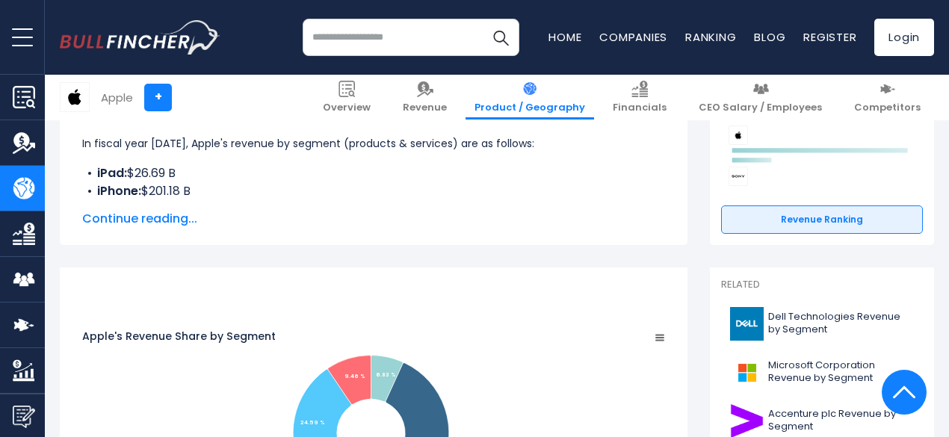
scroll to position [261, 0]
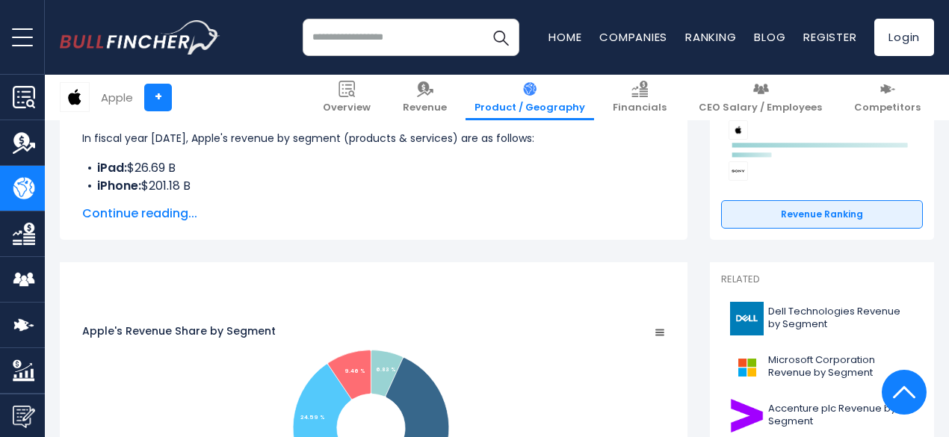
drag, startPoint x: 199, startPoint y: 186, endPoint x: 157, endPoint y: 226, distance: 57.6
click at [157, 226] on div "Apple's Revenue by Segment In fiscal year 2024, Apple's revenue by segment (pro…" at bounding box center [373, 156] width 627 height 167
click at [172, 210] on span "Continue reading..." at bounding box center [373, 214] width 583 height 18
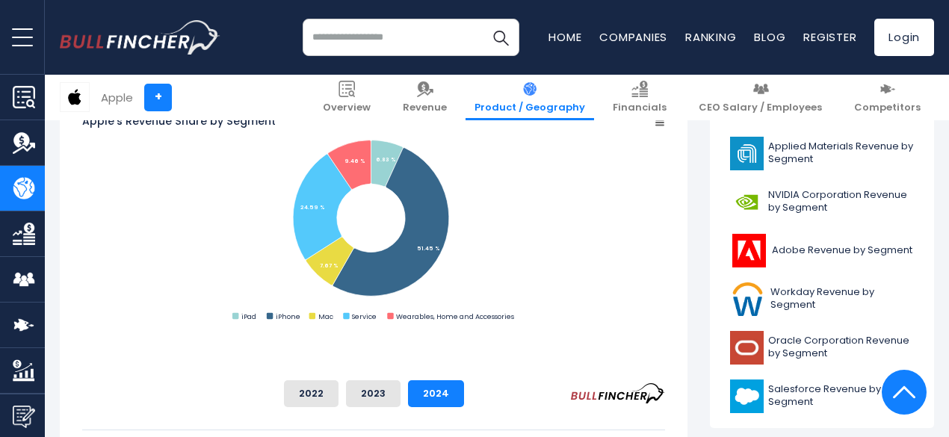
scroll to position [621, 0]
click at [338, 395] on button "2022" at bounding box center [311, 392] width 55 height 27
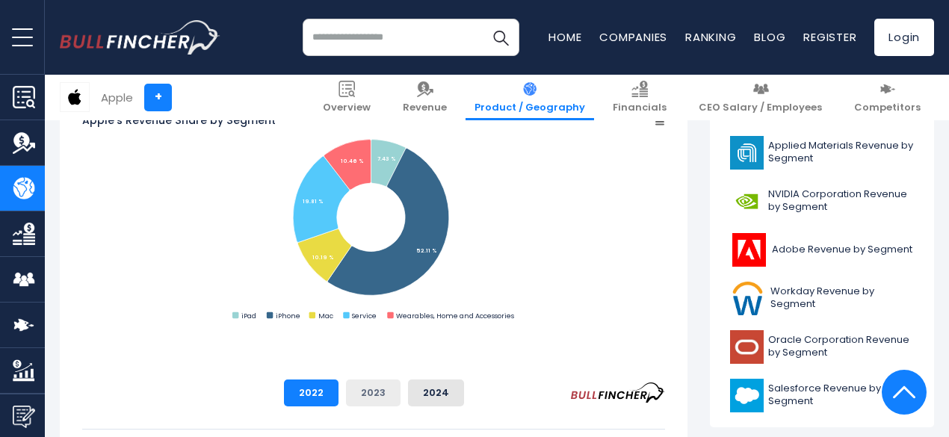
click at [400, 397] on button "2023" at bounding box center [373, 392] width 55 height 27
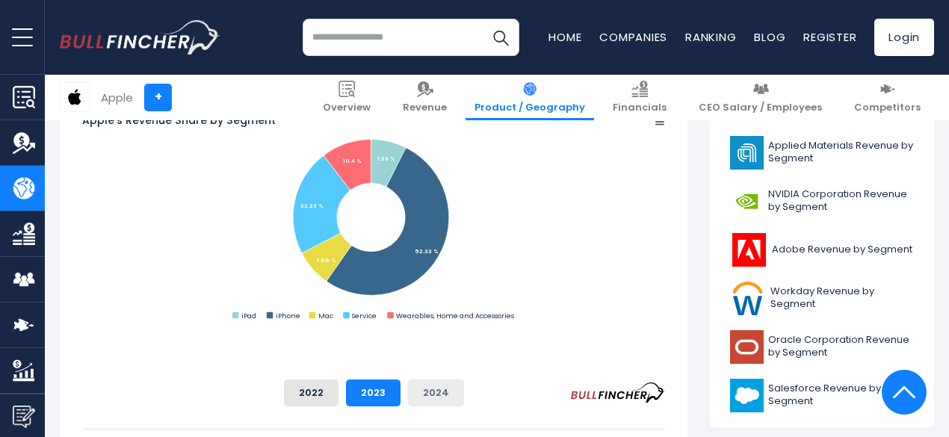
click at [464, 388] on button "2024" at bounding box center [436, 392] width 56 height 27
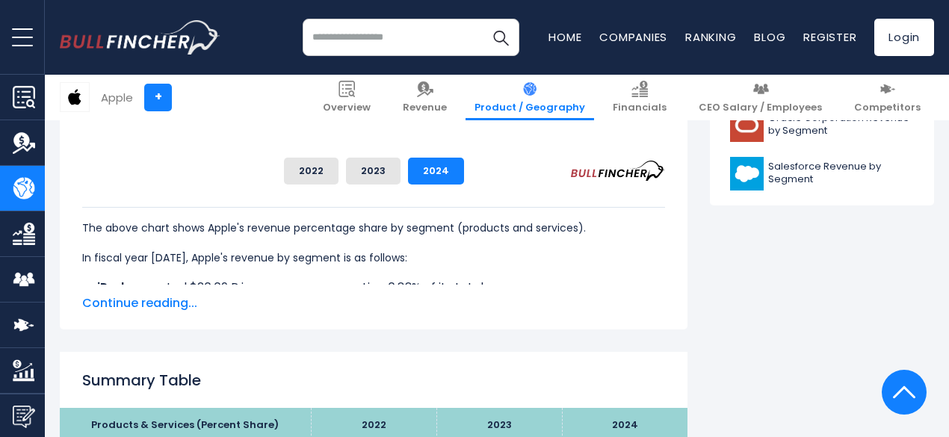
scroll to position [843, 0]
click at [177, 299] on span "Continue reading..." at bounding box center [373, 303] width 583 height 18
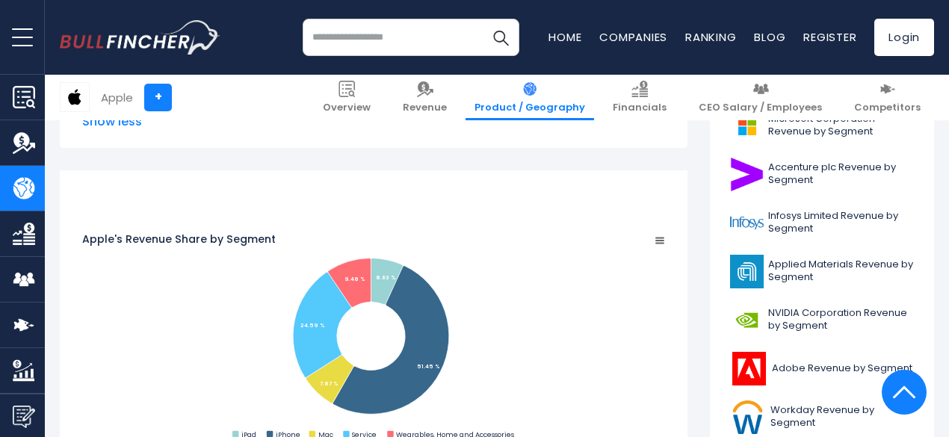
scroll to position [503, 0]
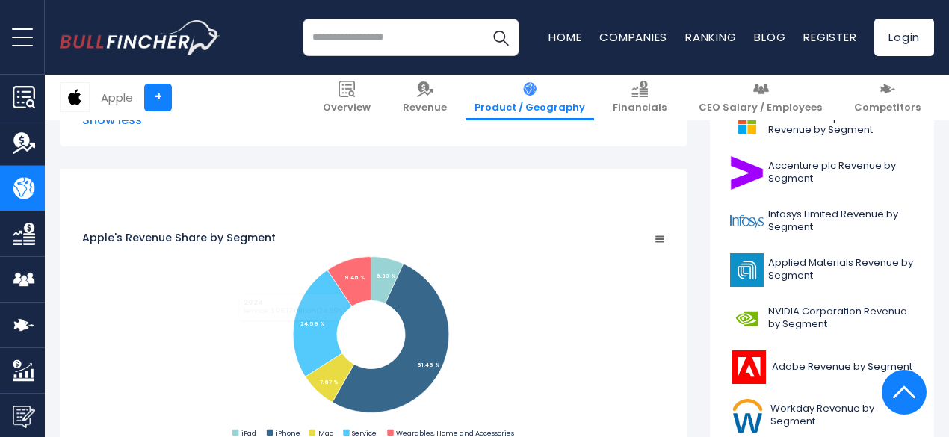
click at [291, 316] on rect "Apple's Revenue Share by Segment" at bounding box center [373, 336] width 583 height 210
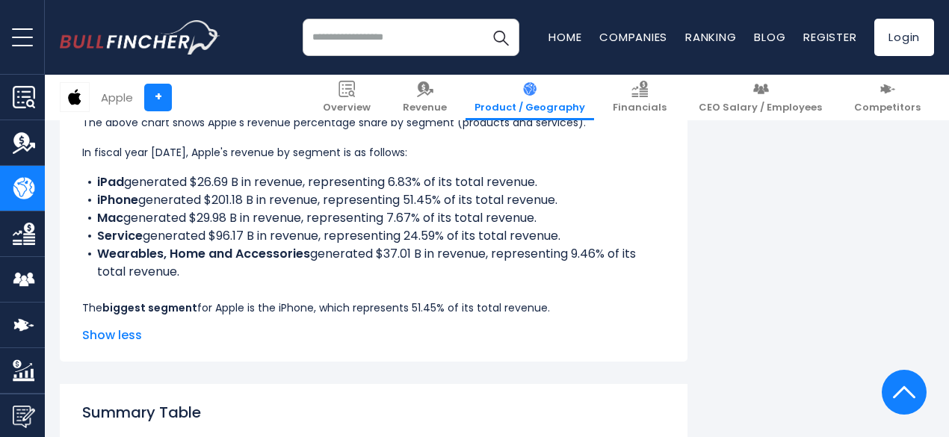
scroll to position [937, 0]
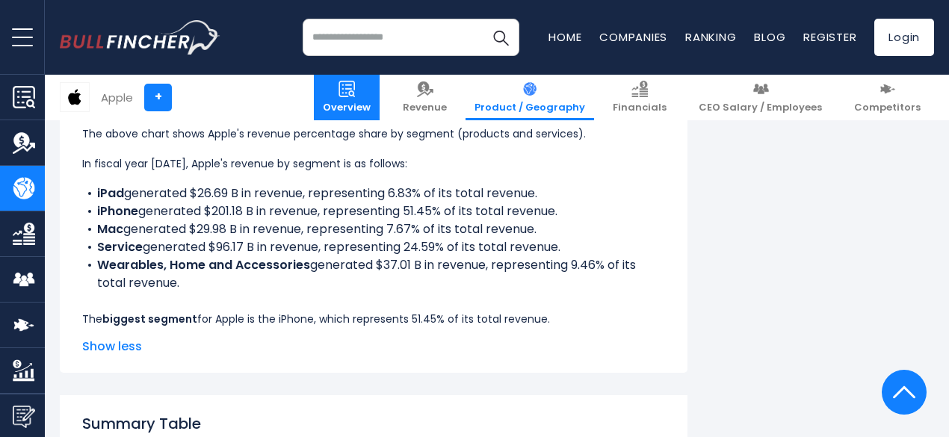
click at [370, 102] on span "Overview" at bounding box center [347, 108] width 48 height 13
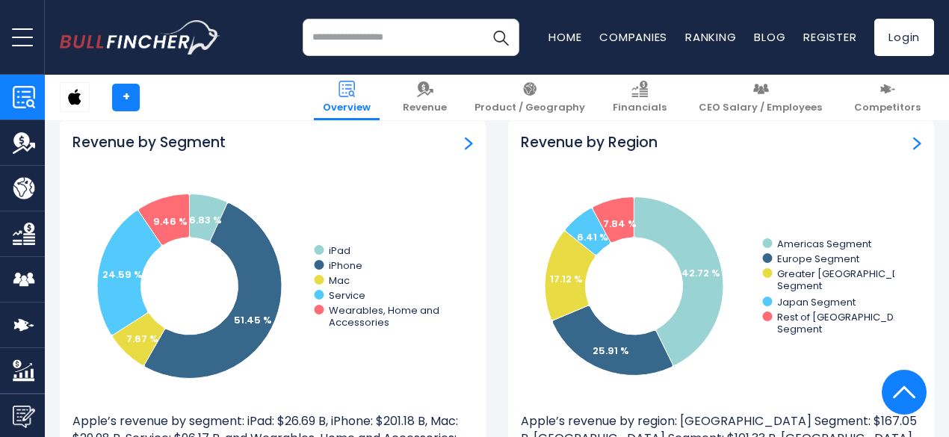
scroll to position [1349, 0]
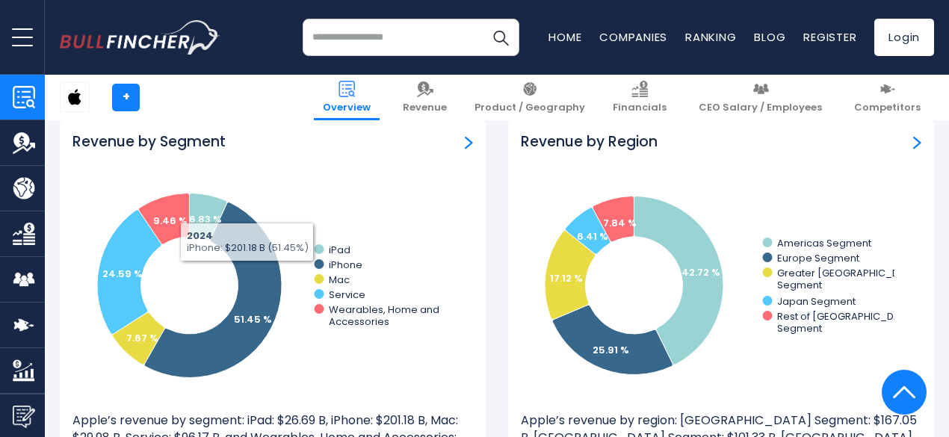
click at [216, 278] on icon "Created with Highcharts 12.1.2 6.83 % 51.45 % 7.67 % 24.59 % 9.46 % iPad iPhone…" at bounding box center [258, 285] width 373 height 224
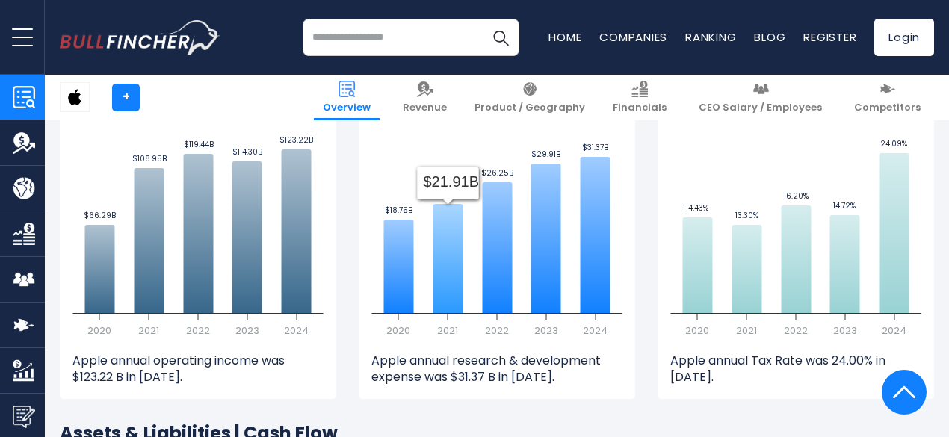
scroll to position [2195, 0]
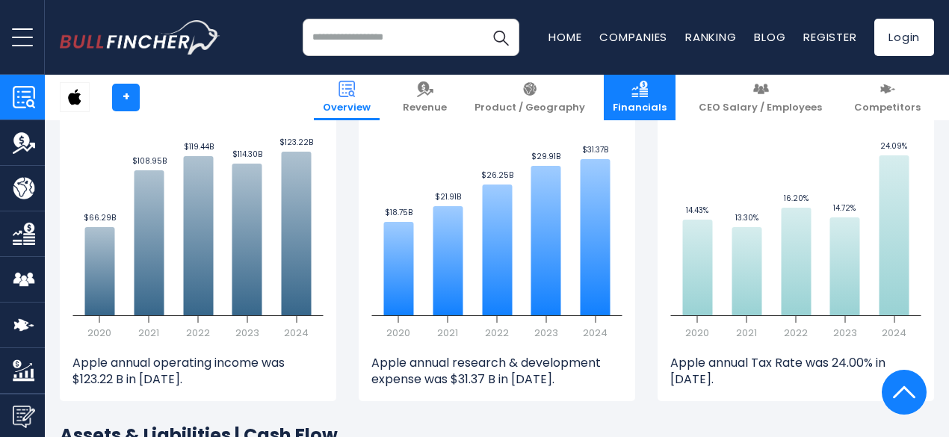
click at [666, 105] on span "Financials" at bounding box center [640, 108] width 54 height 13
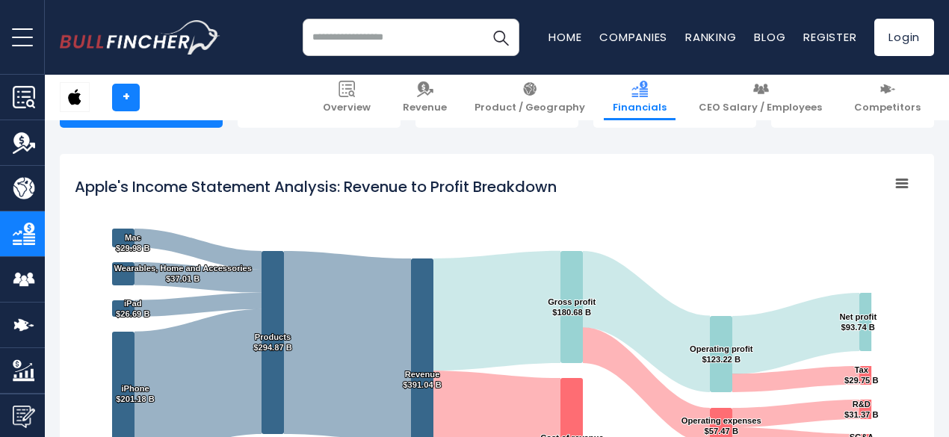
scroll to position [186, 0]
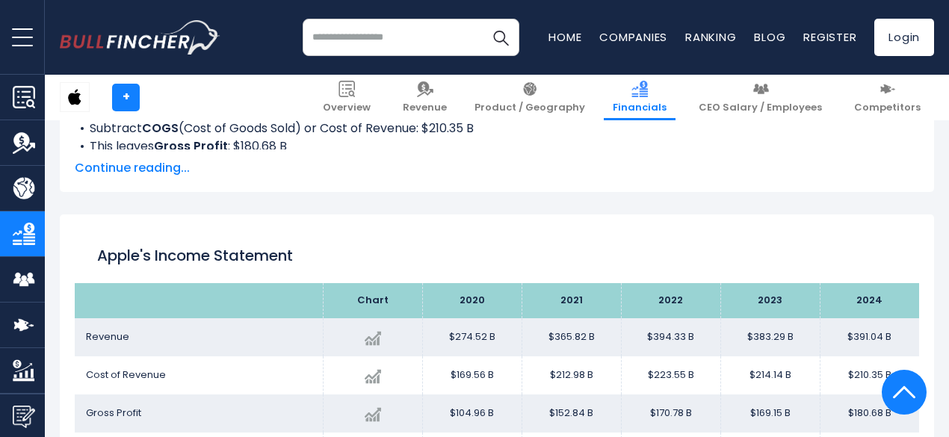
scroll to position [575, 0]
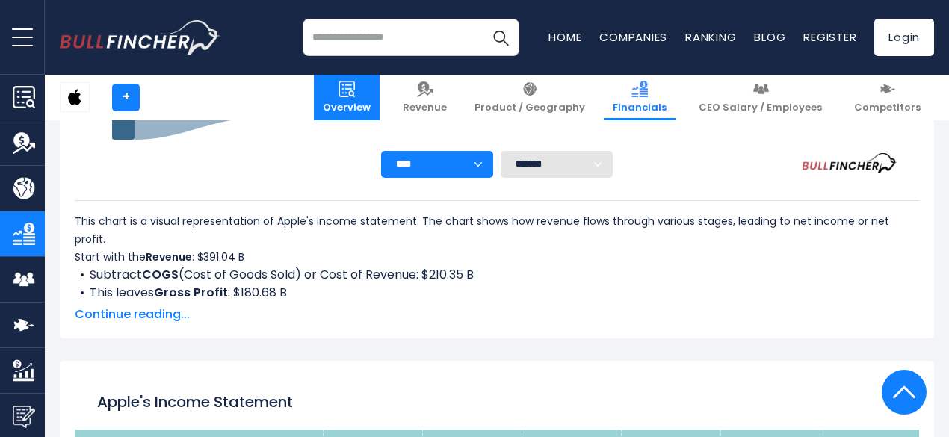
click at [379, 90] on link "Overview" at bounding box center [347, 98] width 66 height 46
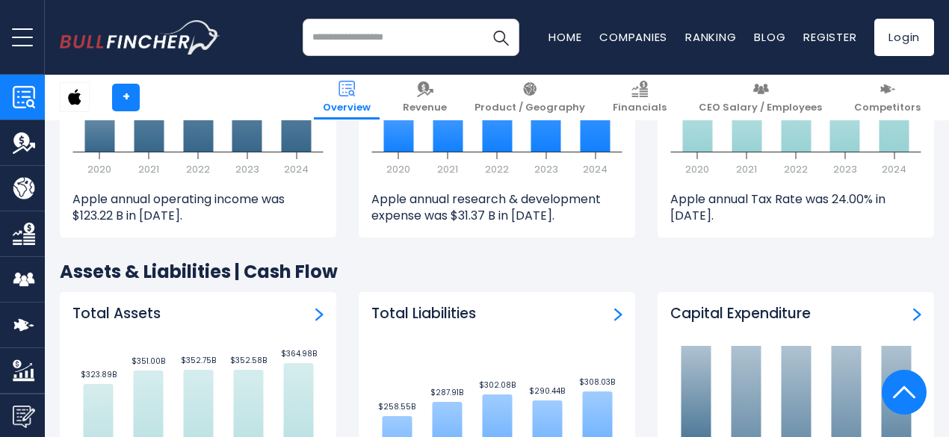
scroll to position [2396, 0]
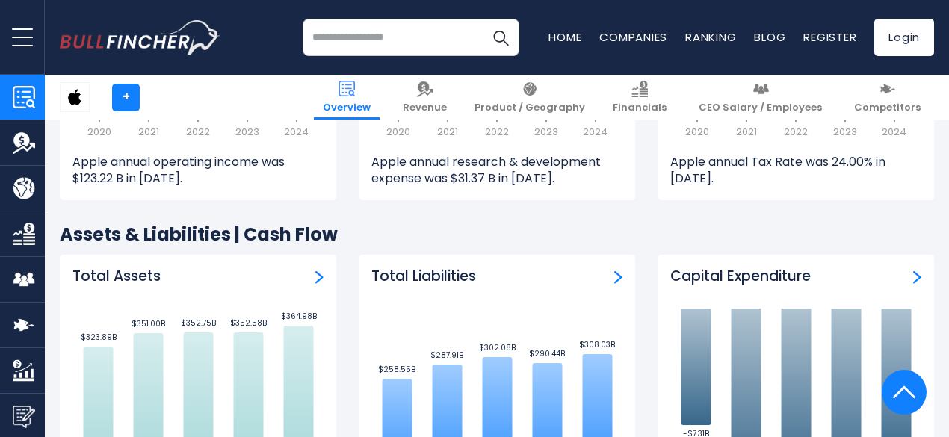
click at [344, 235] on h2 "Assets & Liabilities | Cash Flow" at bounding box center [497, 234] width 874 height 23
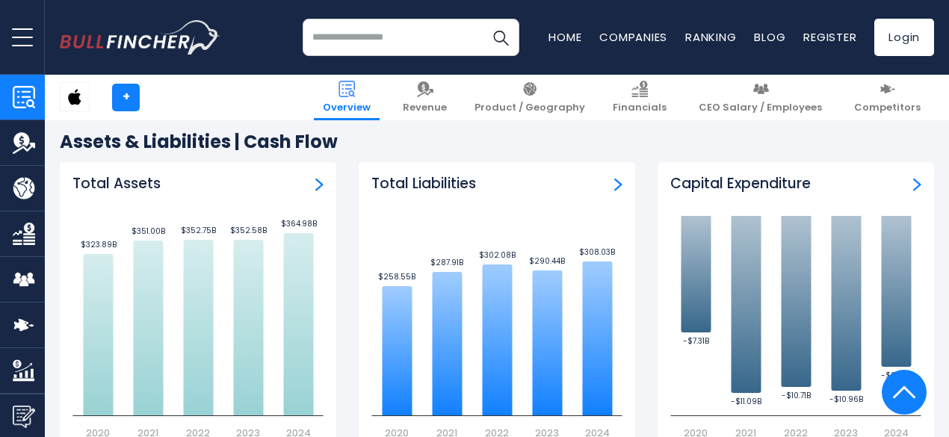
scroll to position [2511, 0]
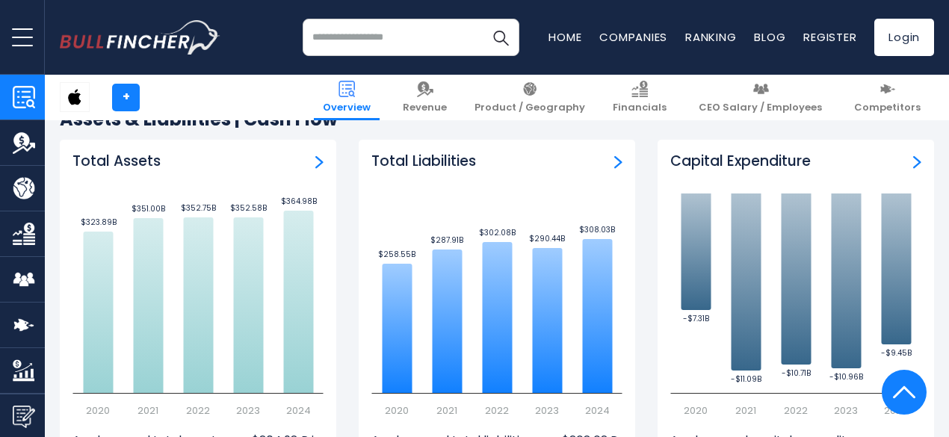
click at [646, 349] on div "Capital Expenditure Created with Highcharts 12.1.2 -$7.31B ​ -$7.31B -$11.09B ​…" at bounding box center [795, 320] width 299 height 361
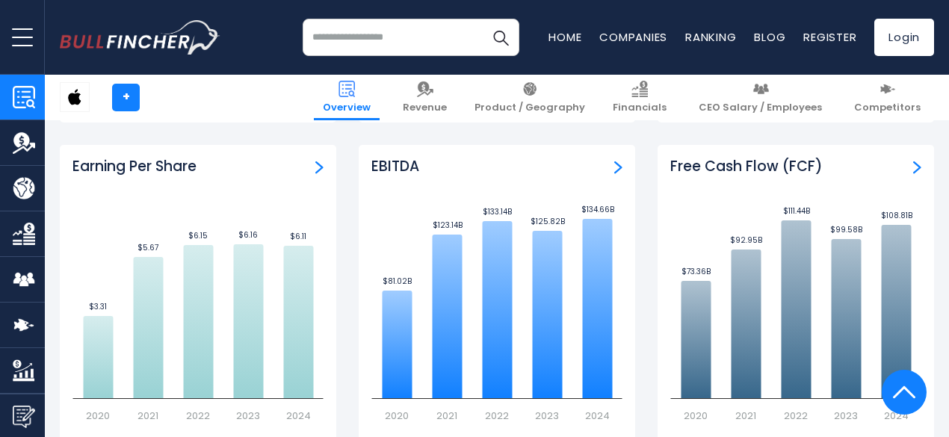
scroll to position [3671, 0]
click at [370, 49] on input "search" at bounding box center [411, 37] width 217 height 37
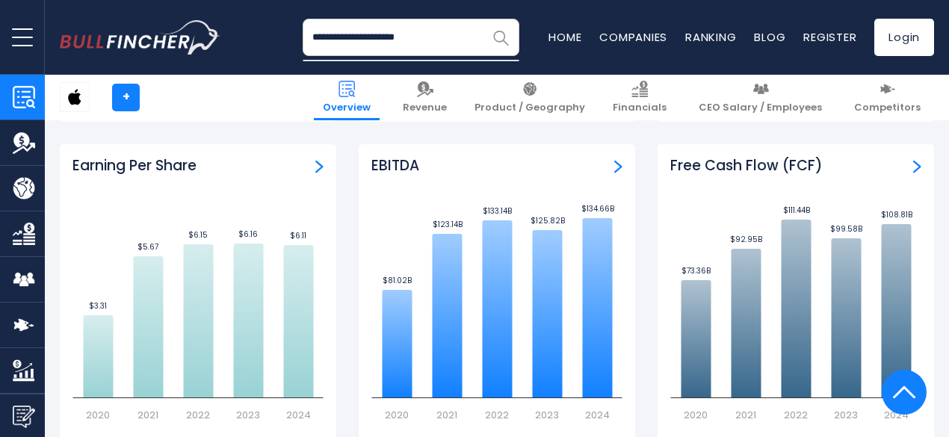
type input "**********"
click at [491, 37] on img "Search" at bounding box center [500, 37] width 19 height 19
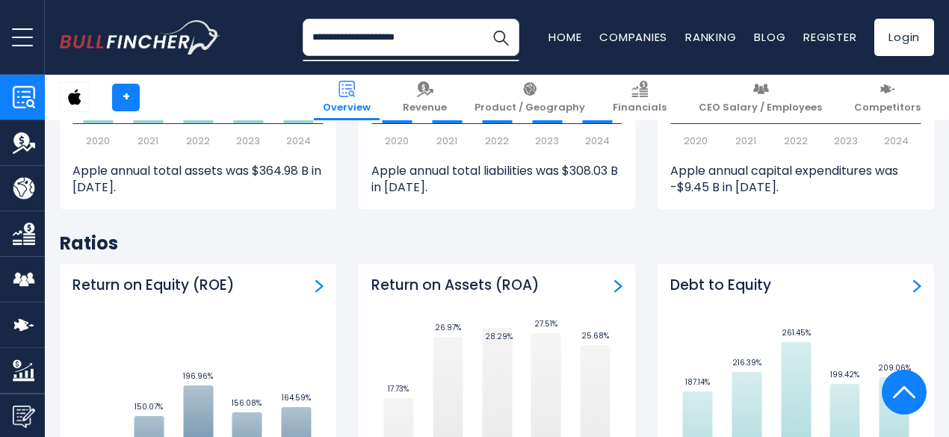
scroll to position [2782, 0]
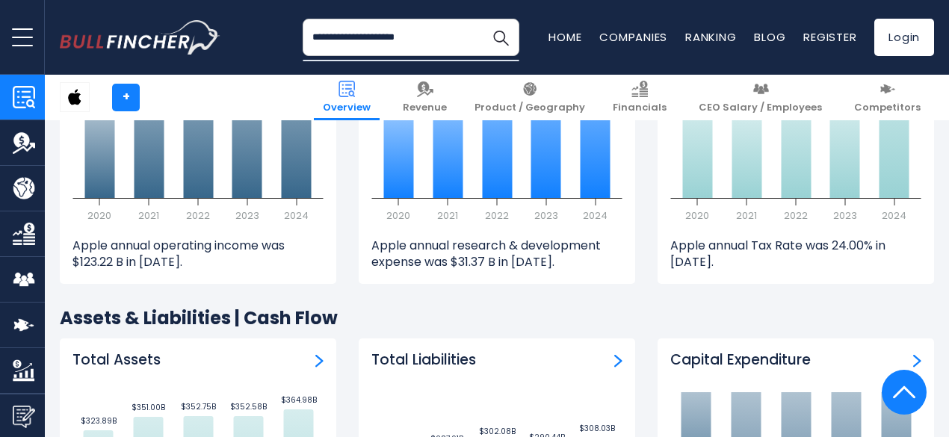
scroll to position [2321, 0]
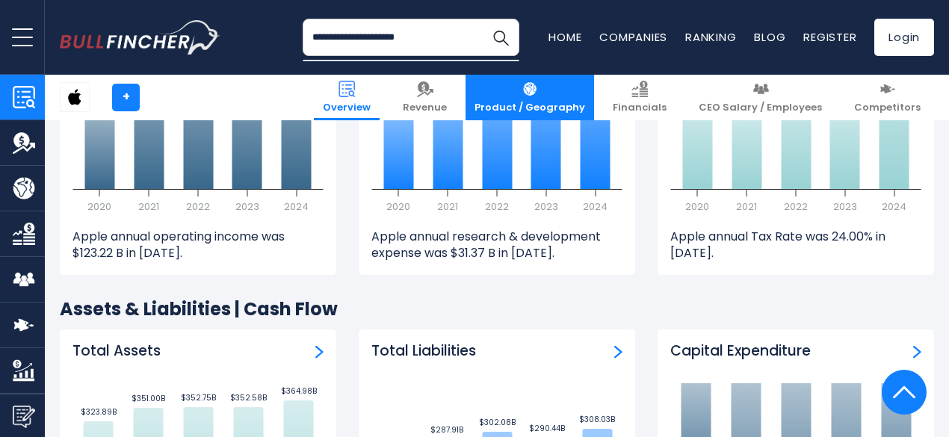
click at [592, 98] on link "Product / Geography" at bounding box center [529, 98] width 128 height 46
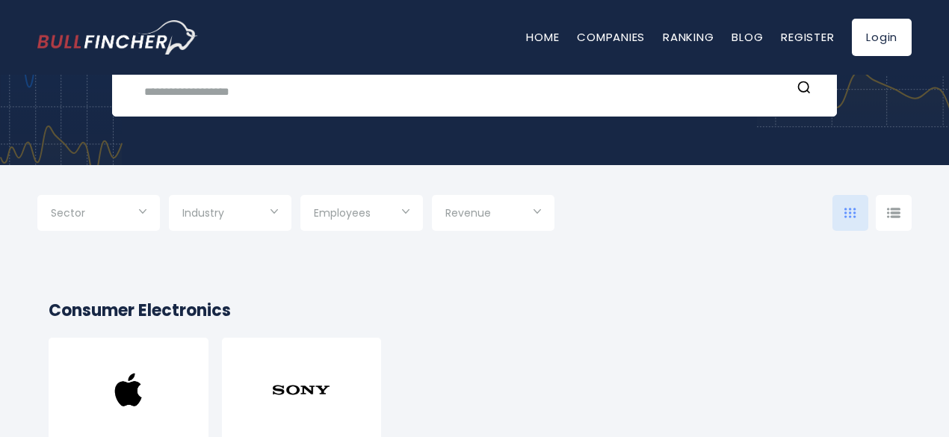
scroll to position [177, 0]
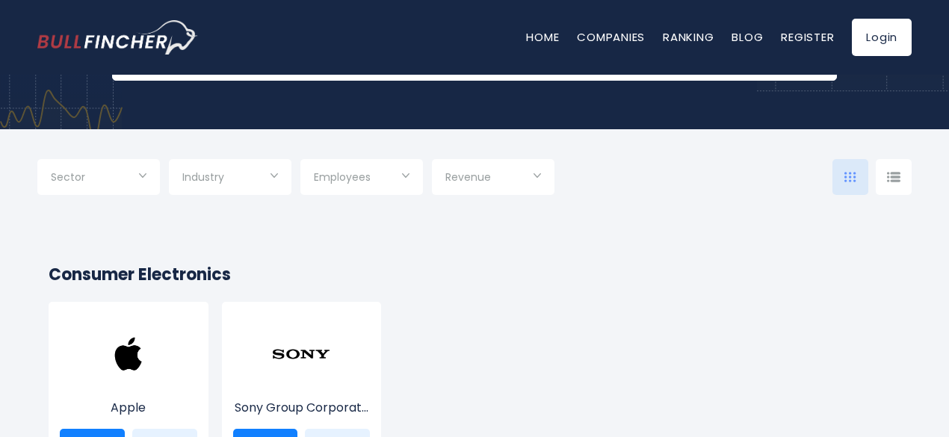
click at [480, 176] on span "Revenue" at bounding box center [468, 176] width 46 height 13
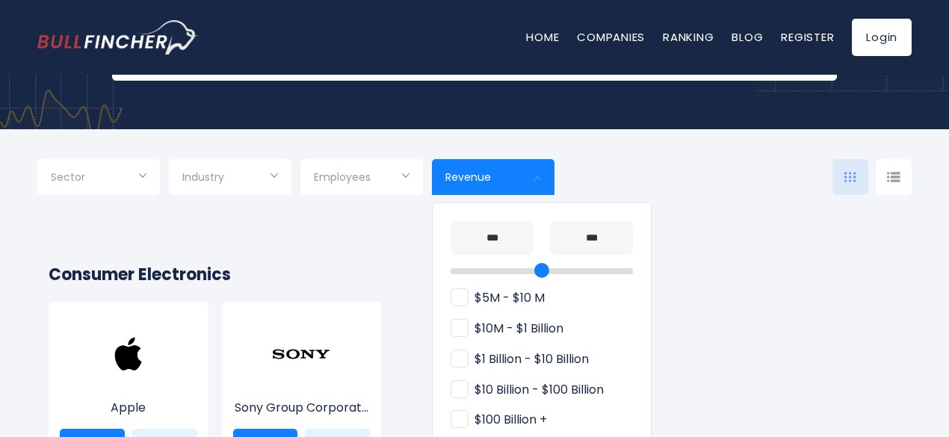
click at [480, 176] on span "Revenue" at bounding box center [468, 176] width 46 height 13
click at [610, 32] on link "Companies" at bounding box center [611, 37] width 68 height 16
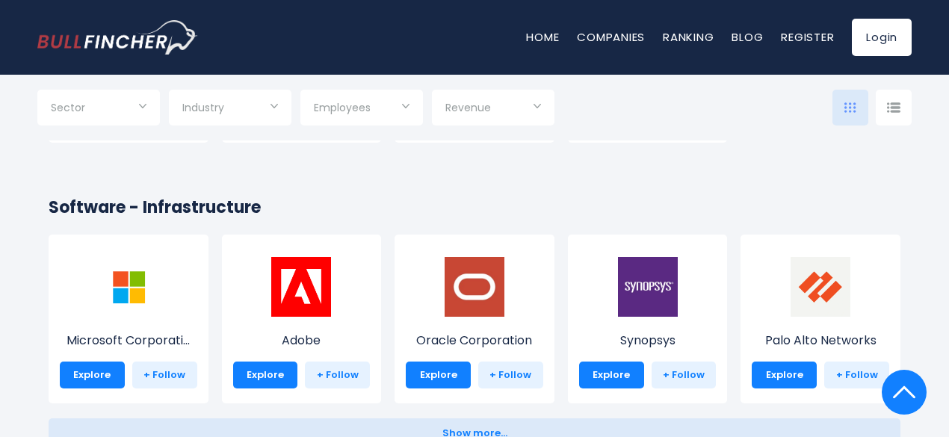
scroll to position [1241, 0]
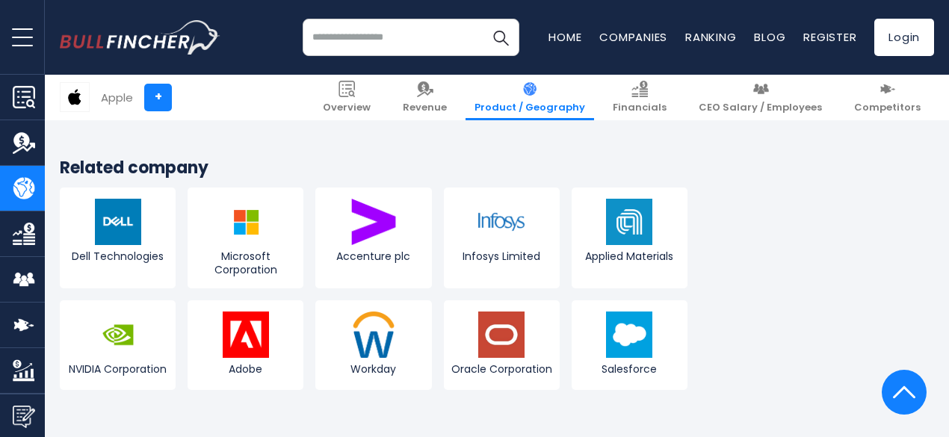
scroll to position [2834, 0]
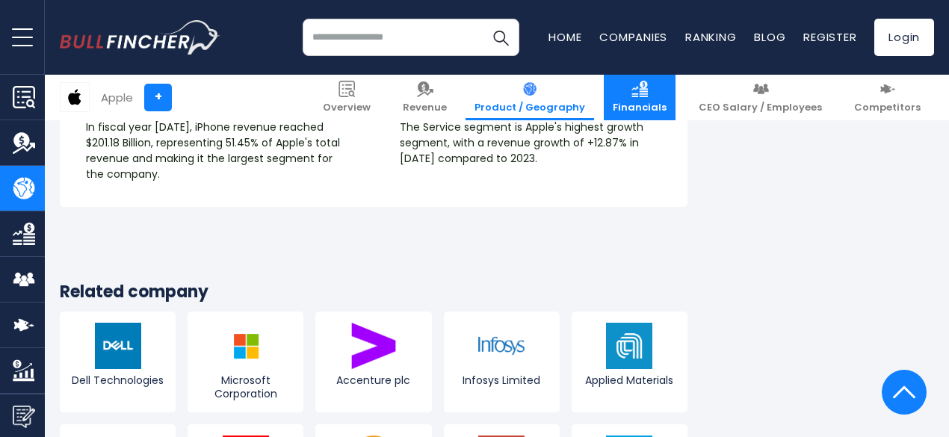
click at [675, 89] on link "Financials" at bounding box center [640, 98] width 72 height 46
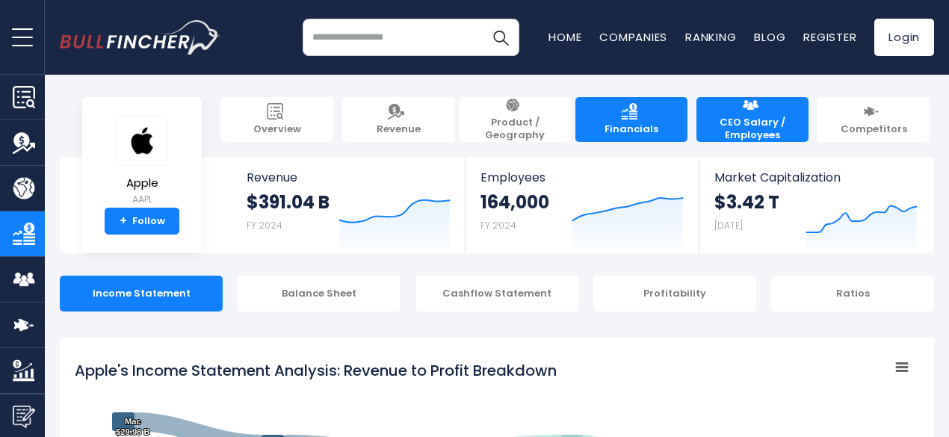
click at [766, 117] on span "CEO Salary / Employees" at bounding box center [752, 129] width 97 height 25
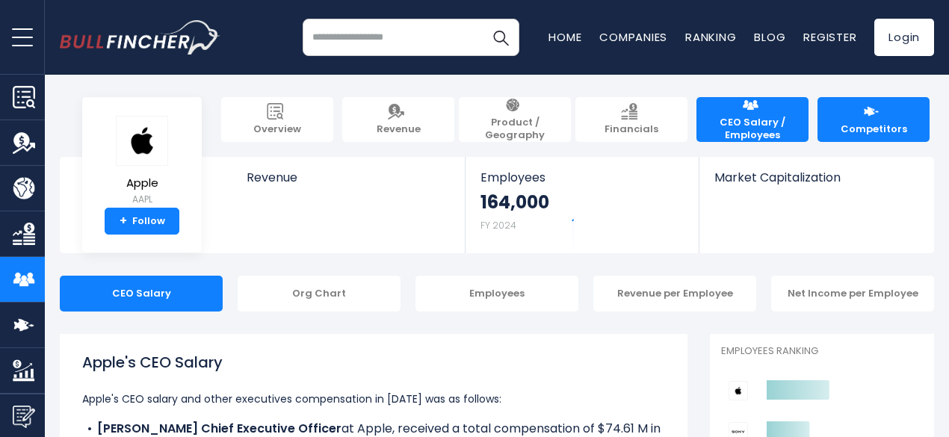
click at [867, 123] on span "Competitors" at bounding box center [873, 129] width 66 height 13
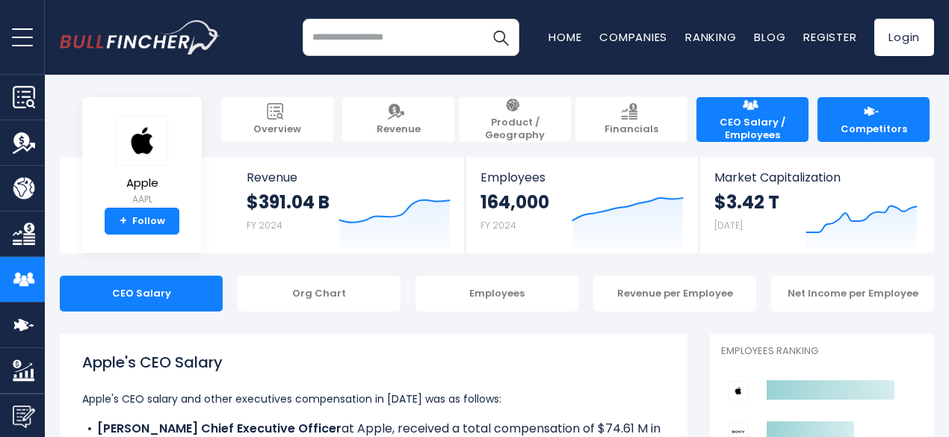
click at [866, 123] on span "Competitors" at bounding box center [873, 129] width 66 height 13
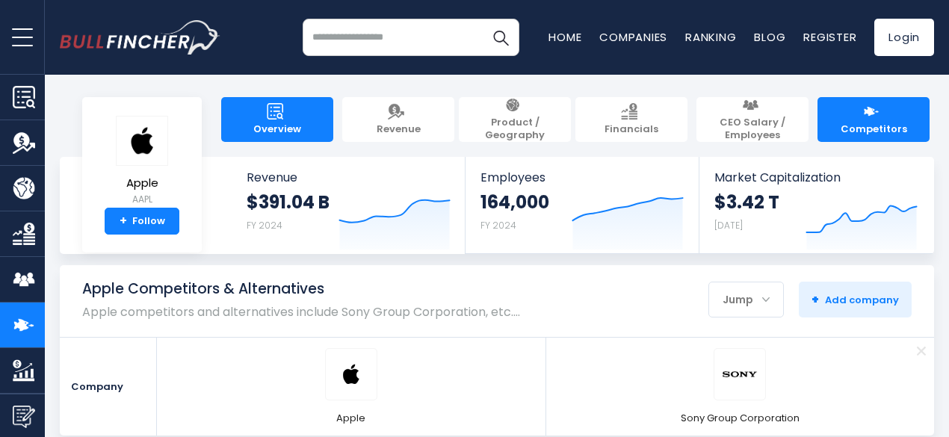
click at [294, 104] on link "Overview" at bounding box center [277, 119] width 112 height 45
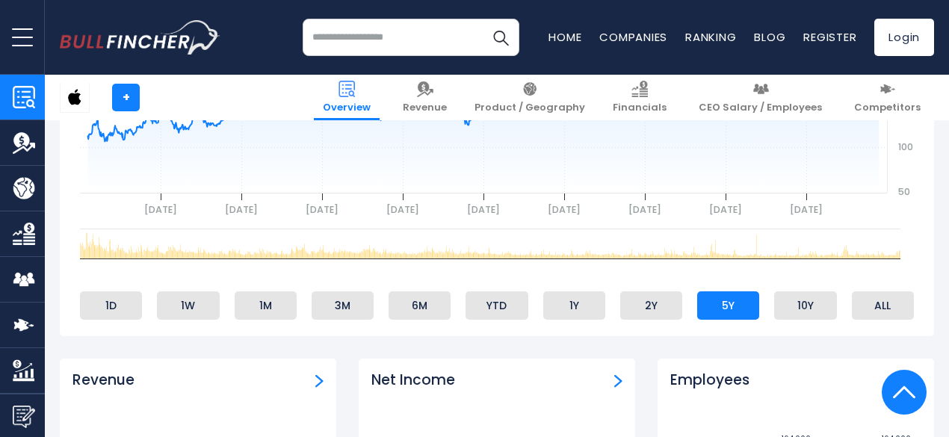
scroll to position [753, 0]
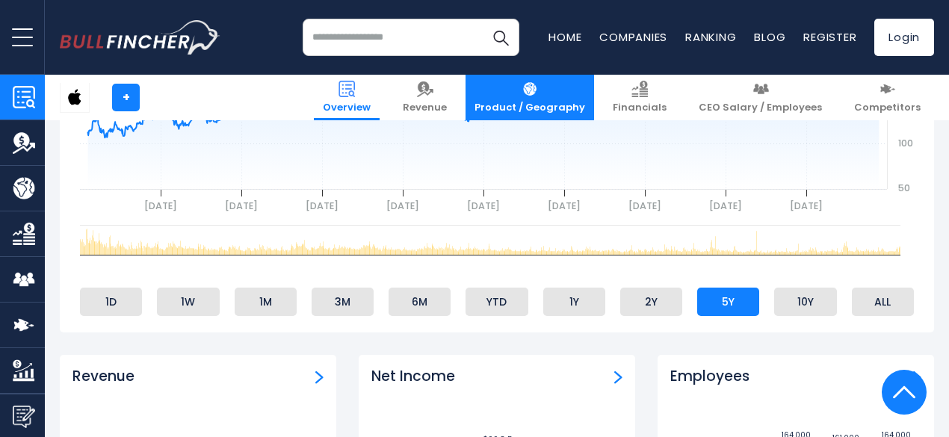
click at [529, 104] on span "Product / Geography" at bounding box center [529, 108] width 111 height 13
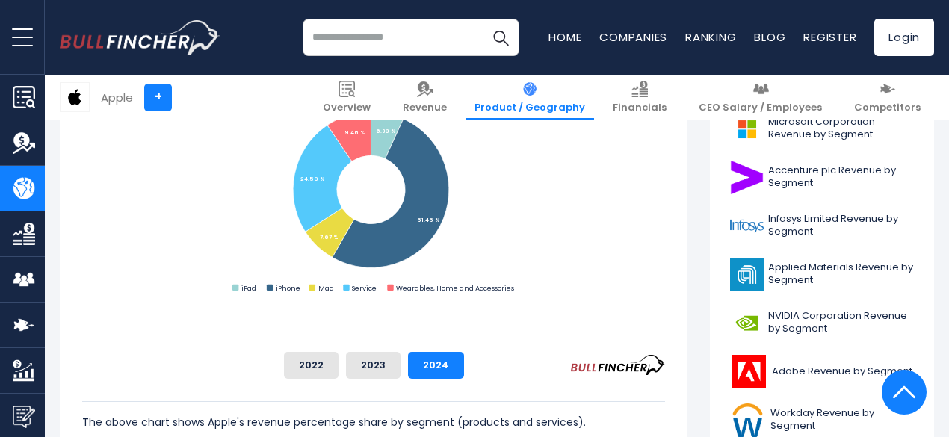
scroll to position [500, 0]
click at [400, 358] on button "2023" at bounding box center [373, 364] width 55 height 27
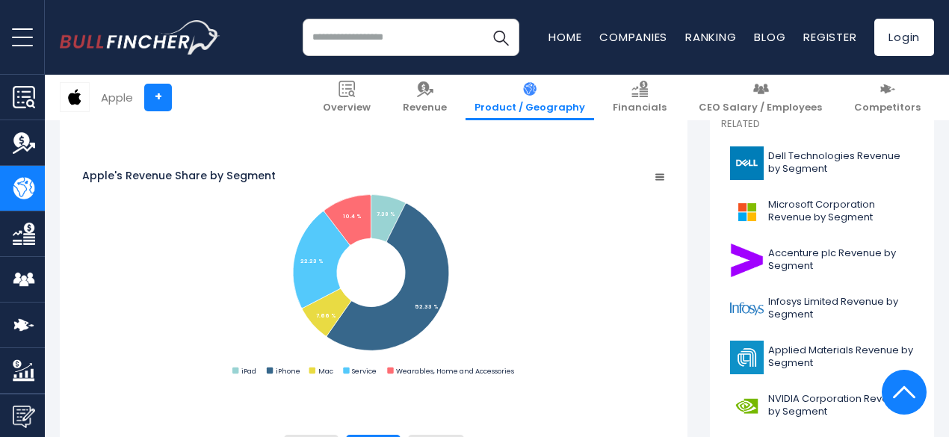
scroll to position [426, 0]
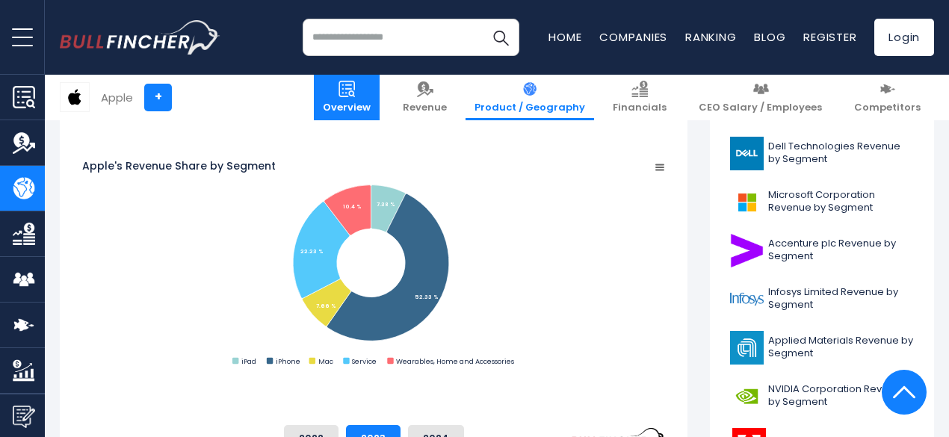
click at [379, 99] on link "Overview" at bounding box center [347, 98] width 66 height 46
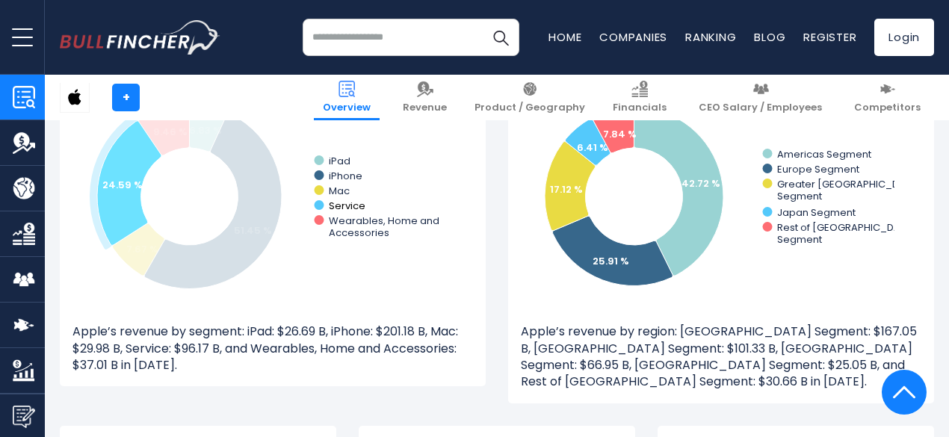
scroll to position [1439, 0]
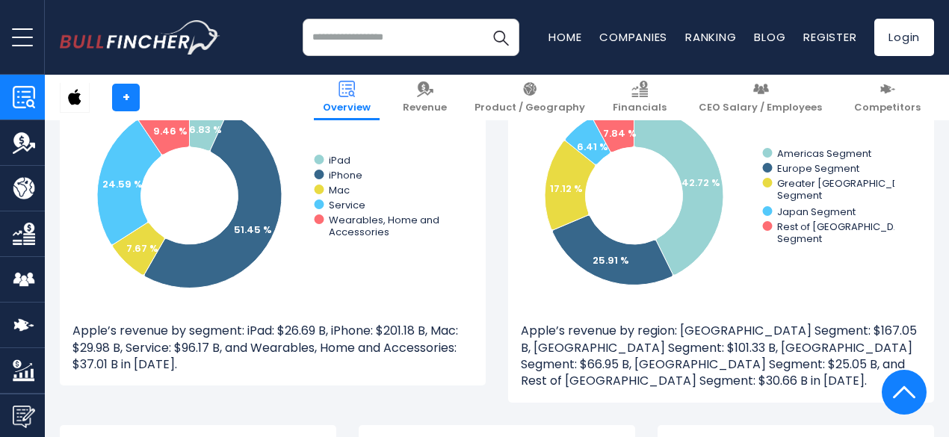
drag, startPoint x: 345, startPoint y: 290, endPoint x: 366, endPoint y: 273, distance: 27.1
click at [366, 273] on icon "Created with Highcharts 12.1.2 6.83 % 51.45 % 7.67 % 24.59 % 9.46 % iPad iPhone…" at bounding box center [258, 196] width 373 height 224
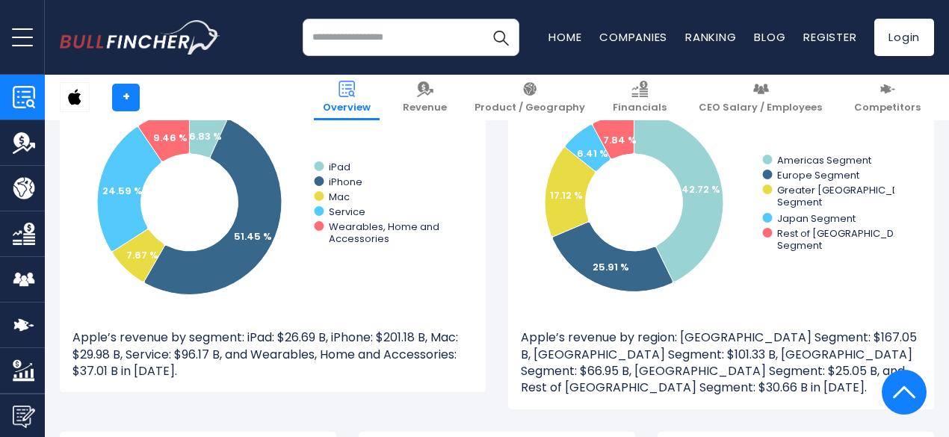
click at [366, 273] on icon "Created with Highcharts 12.1.2 6.83 % 51.45 % 7.67 % 24.59 % 9.46 % iPad iPhone…" at bounding box center [258, 202] width 373 height 224
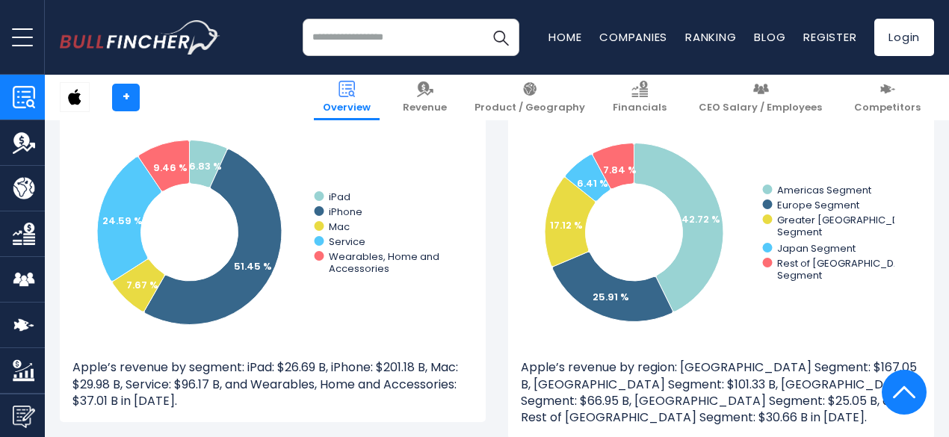
scroll to position [1407, 0]
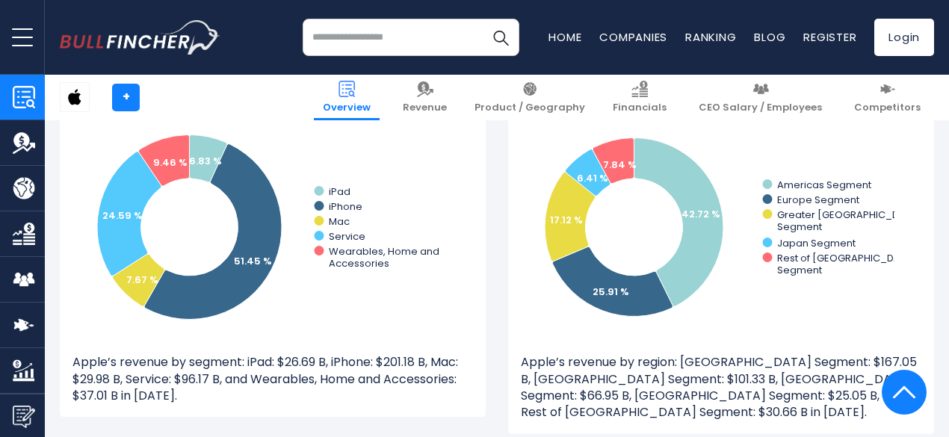
click at [155, 398] on p "Apple’s revenue by segment: iPad: $26.69 B, iPhone: $201.18 B, Mac: $29.98 B, S…" at bounding box center [272, 379] width 400 height 50
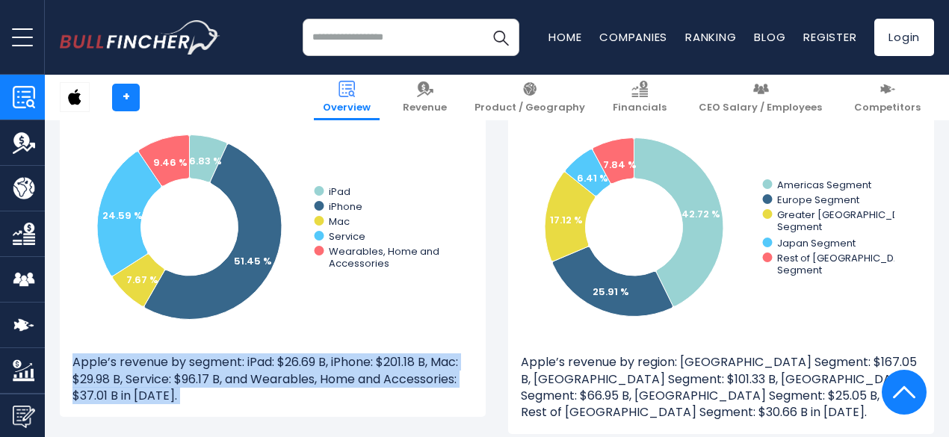
click at [155, 398] on p "Apple’s revenue by segment: iPad: $26.69 B, iPhone: $201.18 B, Mac: $29.98 B, S…" at bounding box center [272, 379] width 400 height 50
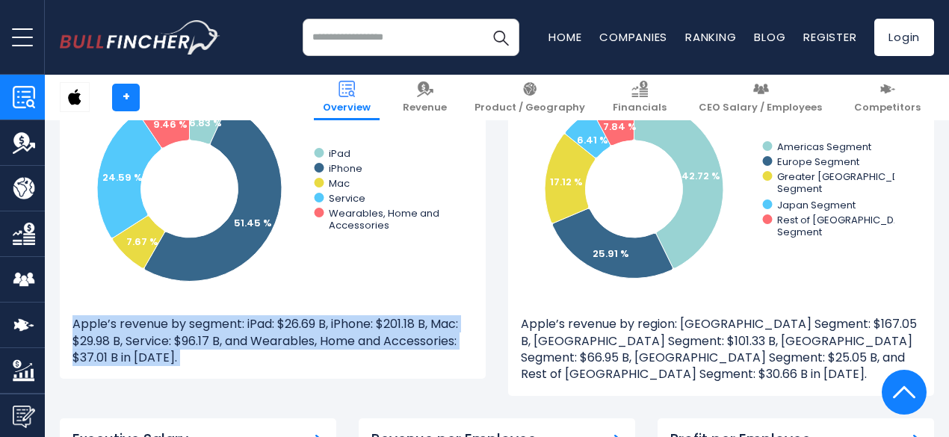
scroll to position [1446, 0]
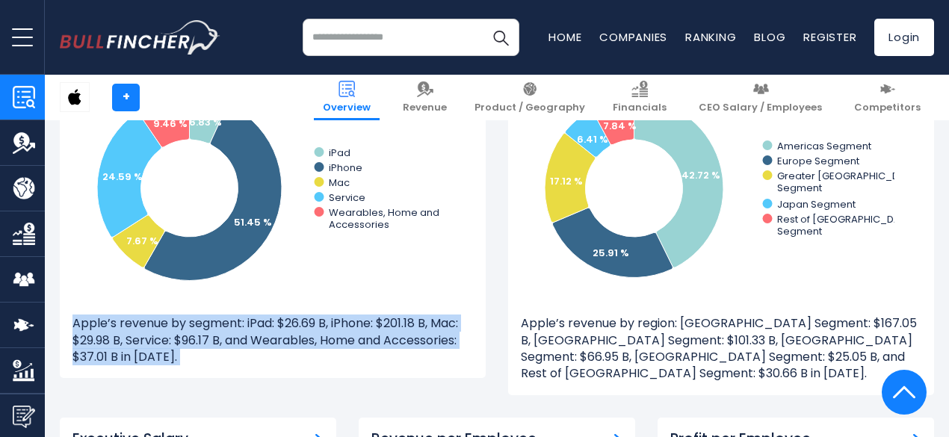
click at [154, 354] on p "Apple’s revenue by segment: iPad: $26.69 B, iPhone: $201.18 B, Mac: $29.98 B, S…" at bounding box center [272, 340] width 400 height 50
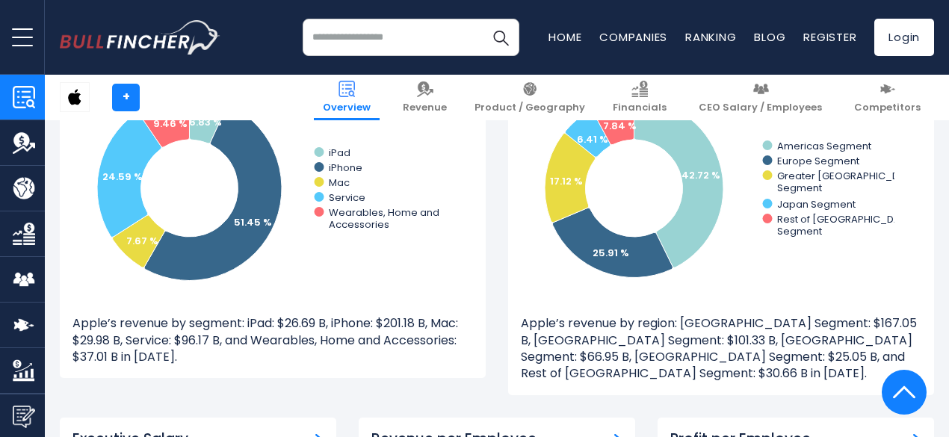
click at [150, 361] on p "Apple’s revenue by segment: iPad: $26.69 B, iPhone: $201.18 B, Mac: $29.98 B, S…" at bounding box center [272, 340] width 400 height 50
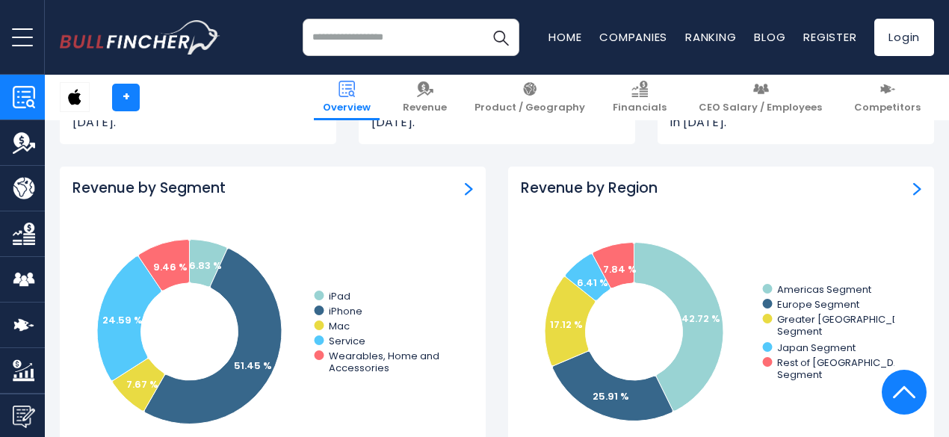
scroll to position [1309, 0]
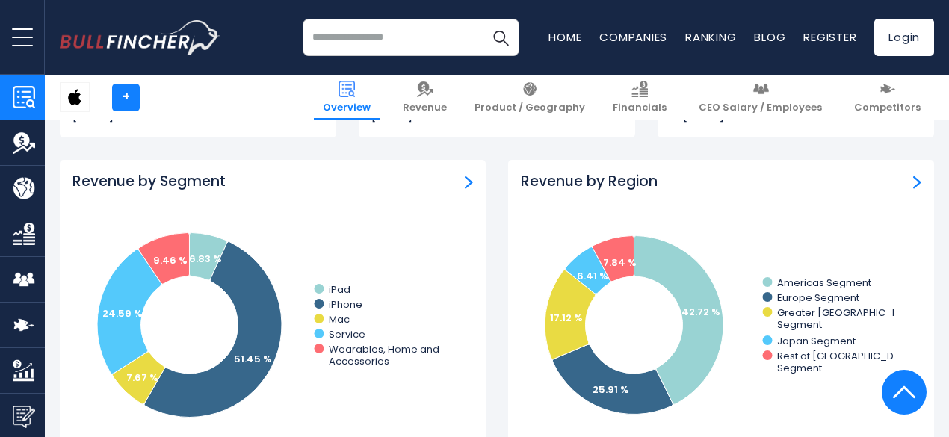
click at [453, 185] on div "Revenue by Segment" at bounding box center [272, 182] width 400 height 19
click at [465, 183] on img "Revenue by Segment" at bounding box center [469, 182] width 8 height 13
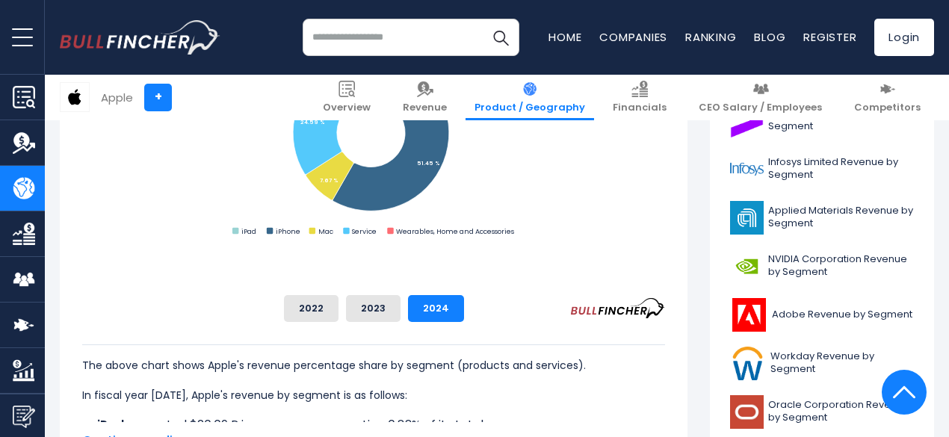
scroll to position [555, 0]
click at [400, 314] on button "2023" at bounding box center [373, 309] width 55 height 27
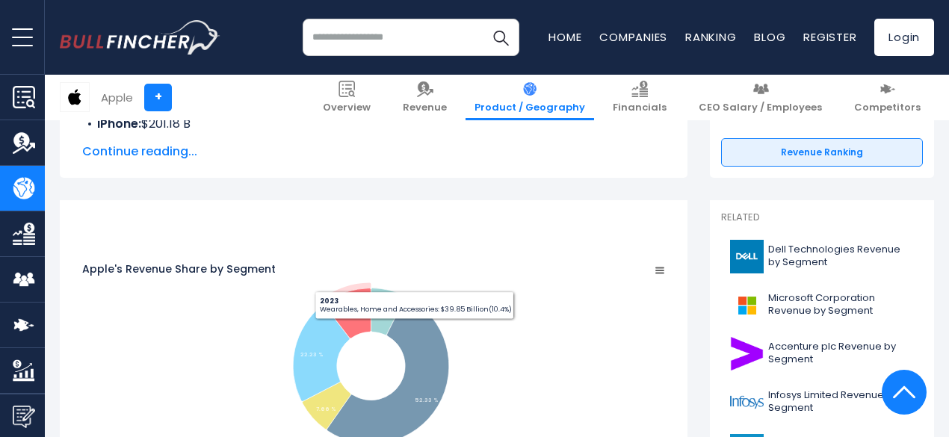
scroll to position [319, 0]
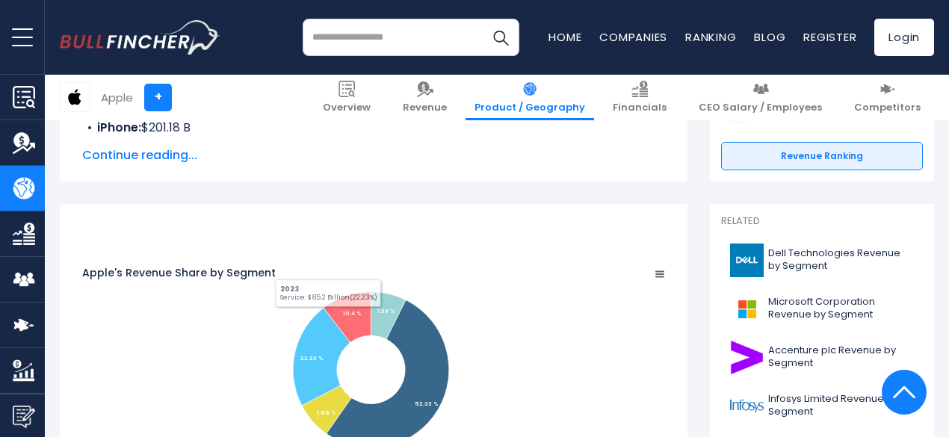
click at [356, 286] on rect "Apple's Revenue Share by Segment" at bounding box center [373, 371] width 583 height 210
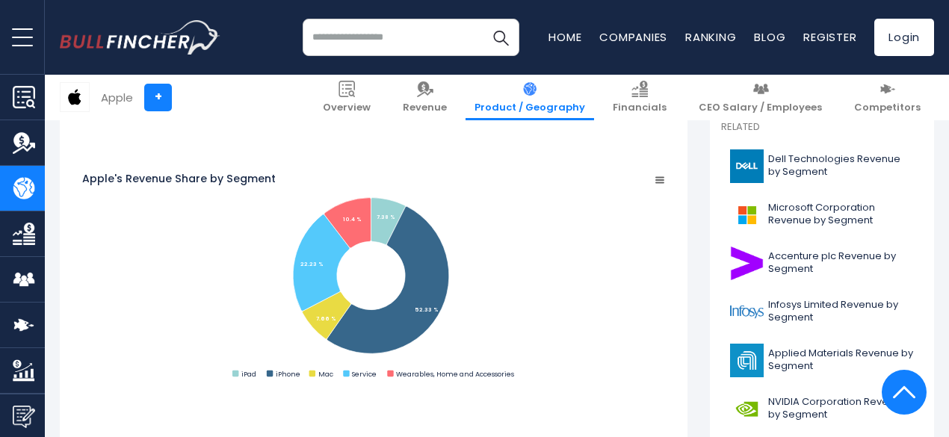
scroll to position [414, 0]
click at [655, 340] on rect "Apple's Revenue Share by Segment" at bounding box center [373, 276] width 583 height 210
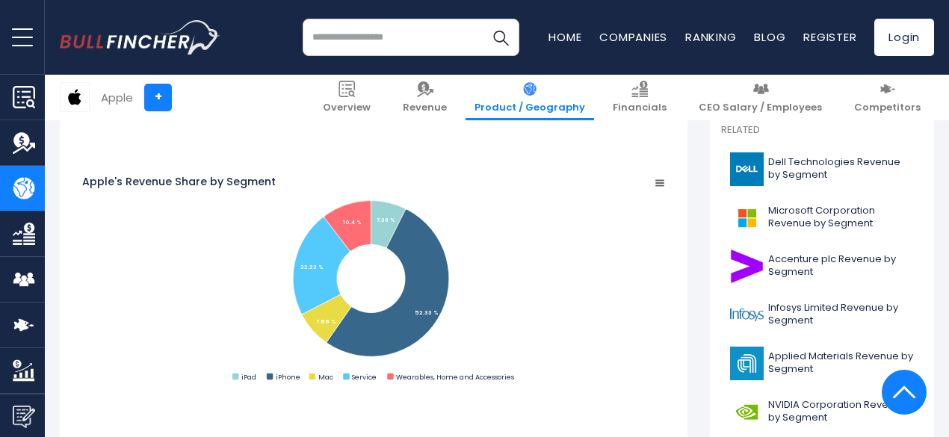
scroll to position [409, 0]
click at [177, 183] on rect "Apple's Revenue Share by Segment" at bounding box center [373, 281] width 583 height 210
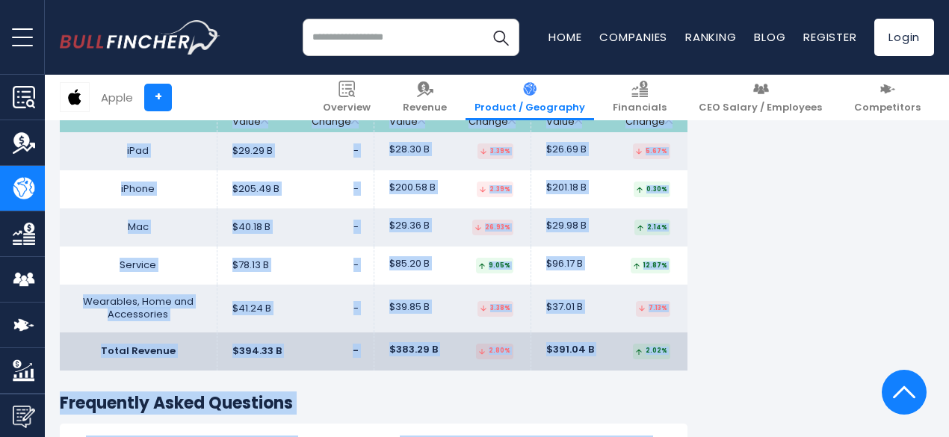
scroll to position [2645, 0]
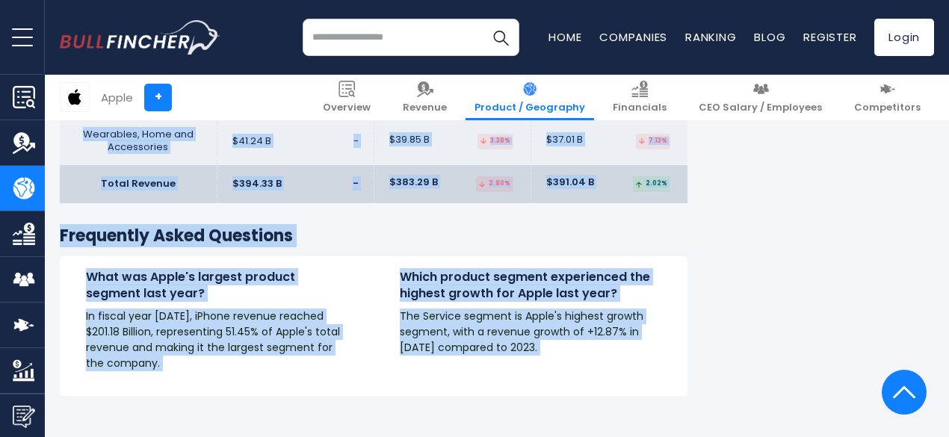
drag, startPoint x: 352, startPoint y: 368, endPoint x: 672, endPoint y: 450, distance: 331.0
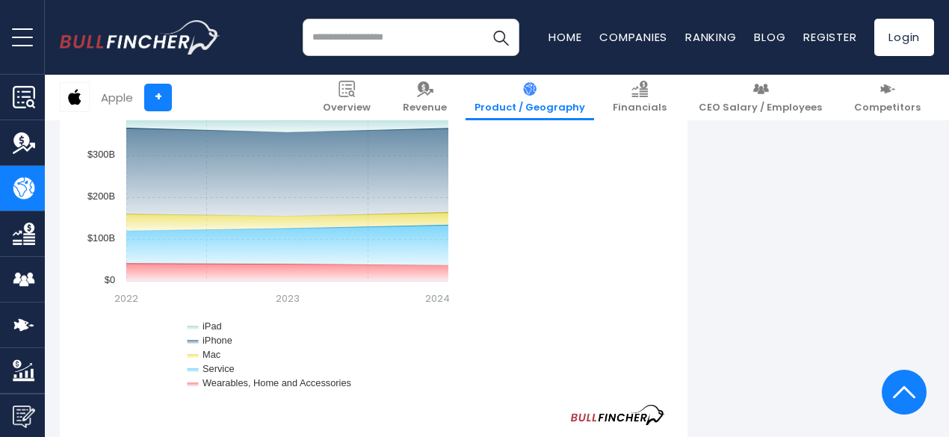
scroll to position [1283, 0]
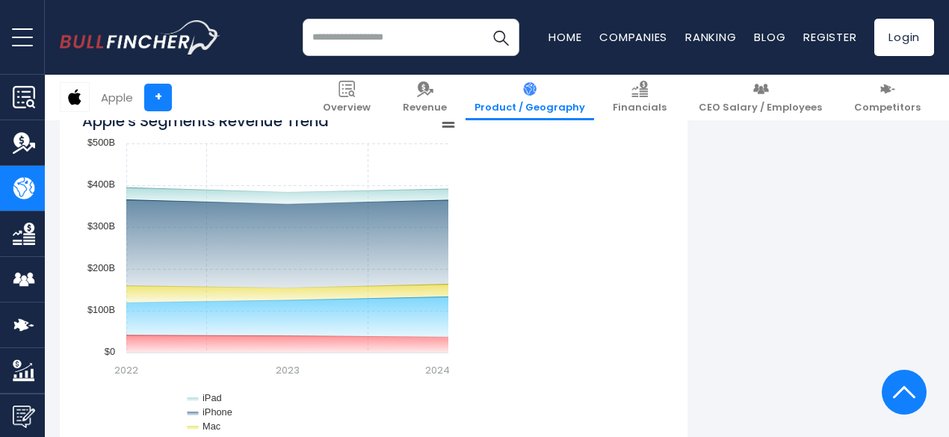
click at [665, 279] on div "Created with Highcharts 12.1.2 Chart context menu Apple's Segments Revenue Tren…" at bounding box center [373, 289] width 583 height 373
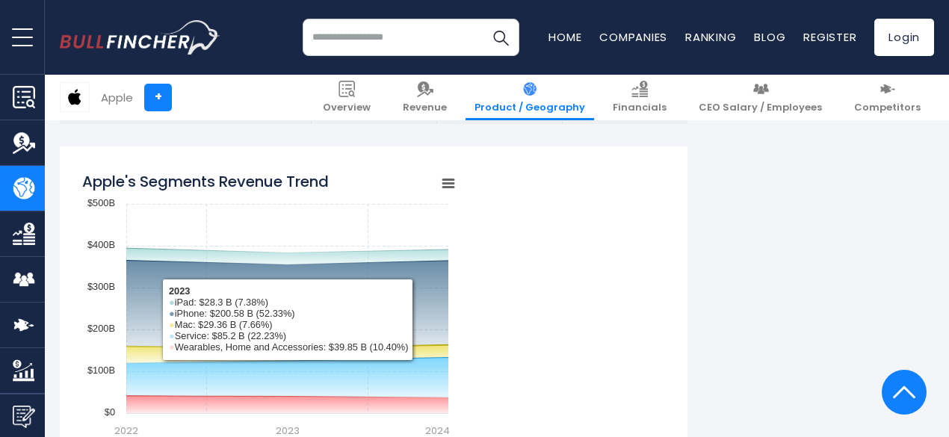
scroll to position [1223, 0]
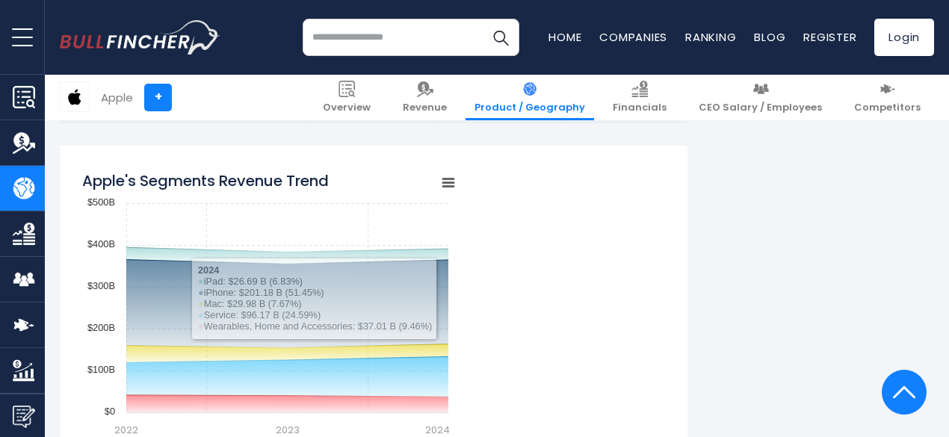
click at [539, 265] on div "Created with Highcharts 12.1.2 Chart context menu Apple's Segments Revenue Tren…" at bounding box center [373, 349] width 583 height 373
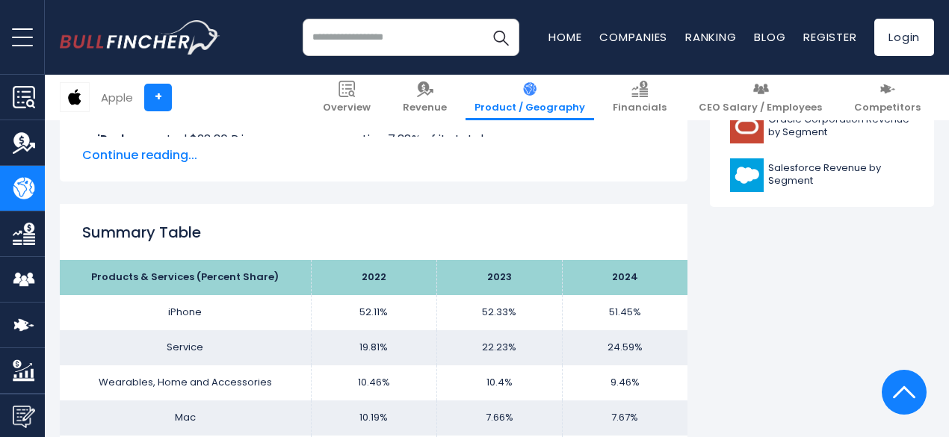
scroll to position [837, 0]
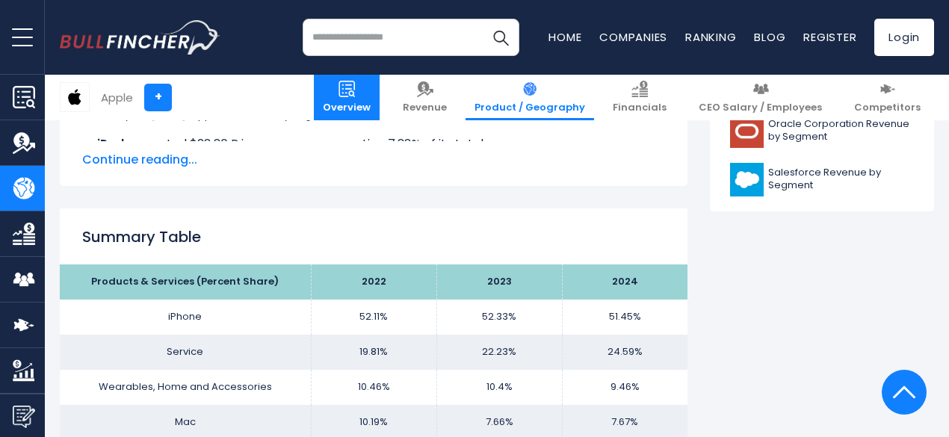
click at [370, 106] on span "Overview" at bounding box center [347, 108] width 48 height 13
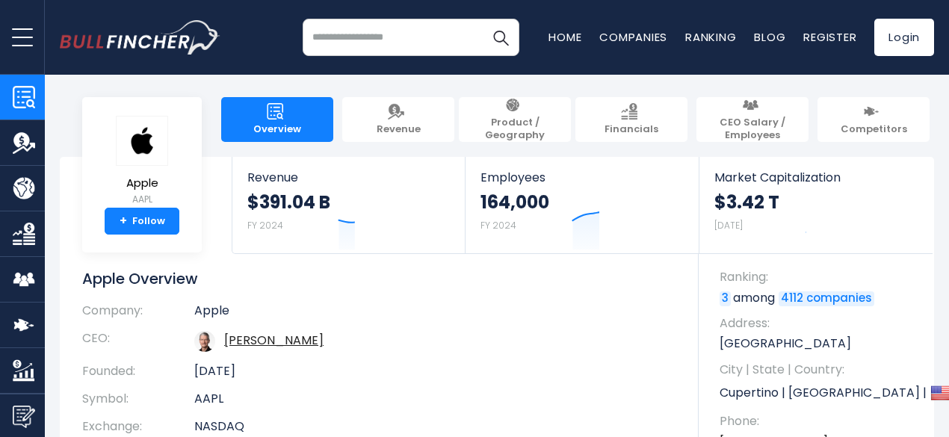
click at [291, 108] on link "Overview" at bounding box center [277, 119] width 112 height 45
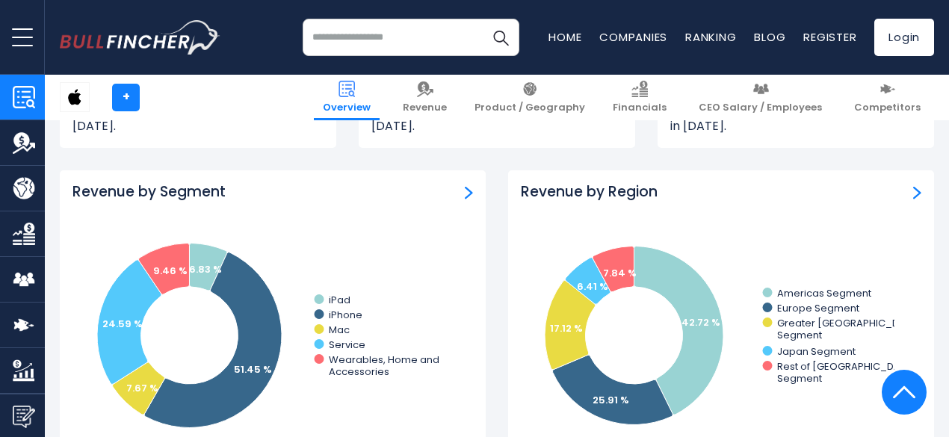
scroll to position [1303, 0]
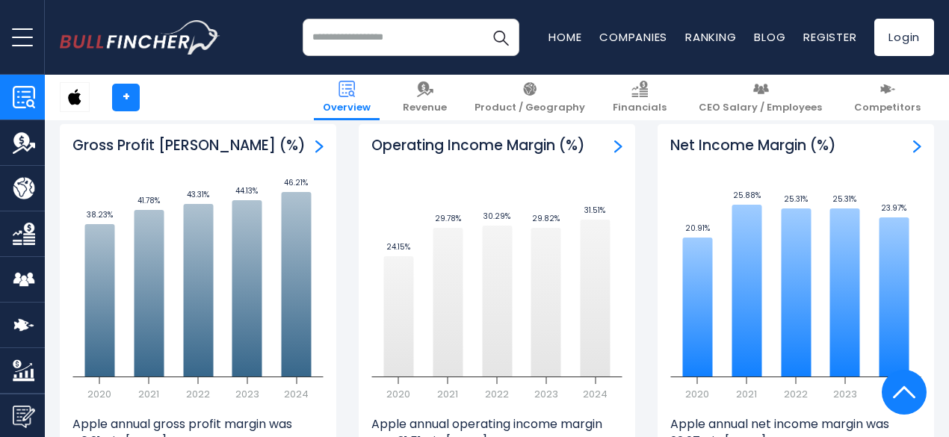
scroll to position [3329, 0]
click at [172, 117] on div "+ Overview Revenue Product / Geography Financials" at bounding box center [497, 98] width 896 height 46
click at [802, 158] on div "Net Income Margin (%) Created with Highcharts 12.1.2 20.91% ​ 20.91% 25.88% ​ 2…" at bounding box center [795, 294] width 276 height 338
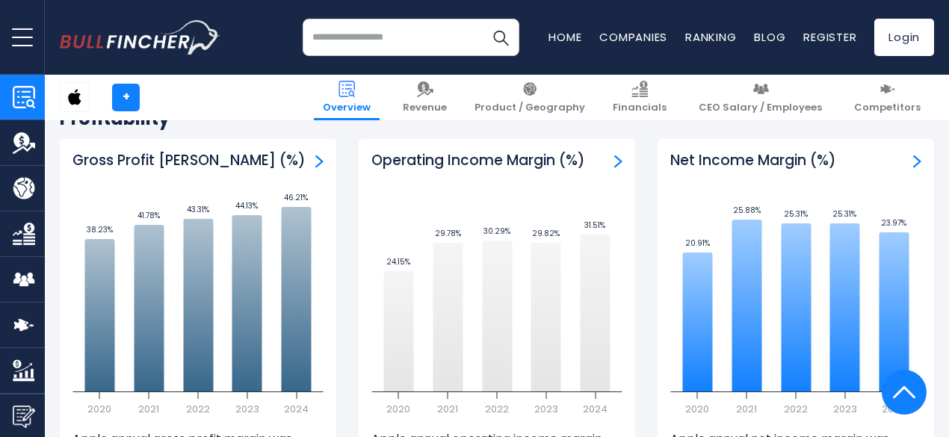
scroll to position [3316, 0]
click at [914, 395] on img at bounding box center [904, 392] width 22 height 45
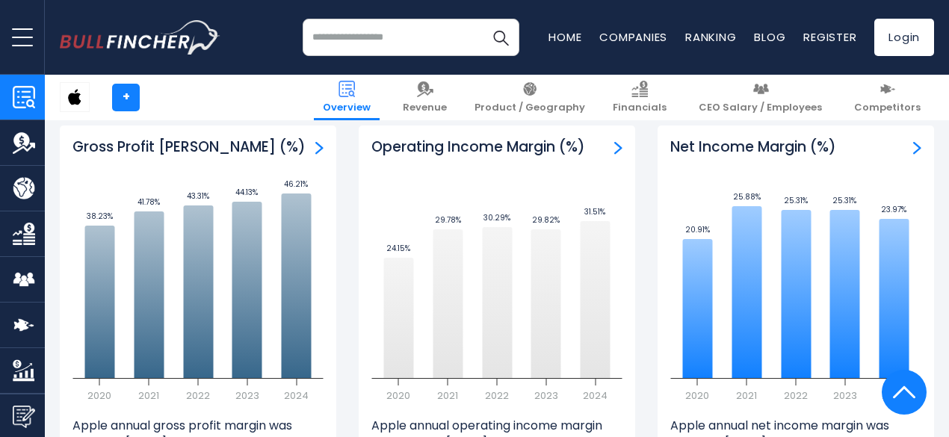
scroll to position [3330, 0]
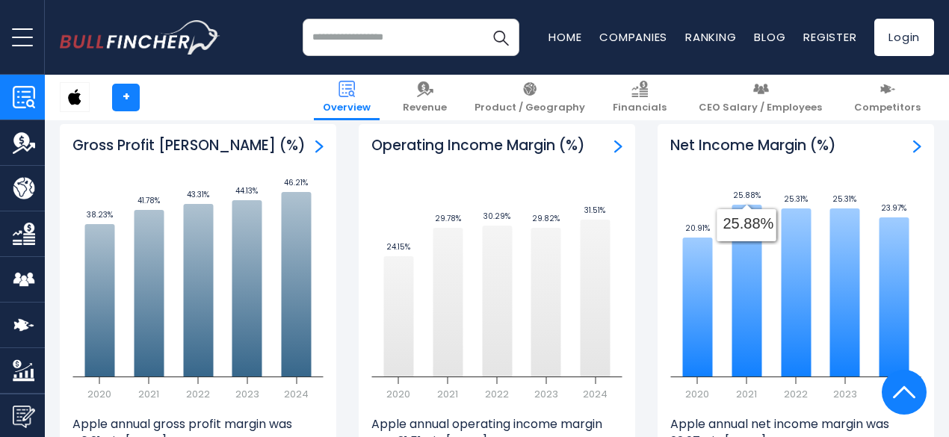
click at [746, 381] on icon "Created with Highcharts 12.1.2 20.91% ​ 20.91% 25.88% ​ 25.88% 25.31% ​ 25.31% …" at bounding box center [795, 289] width 251 height 224
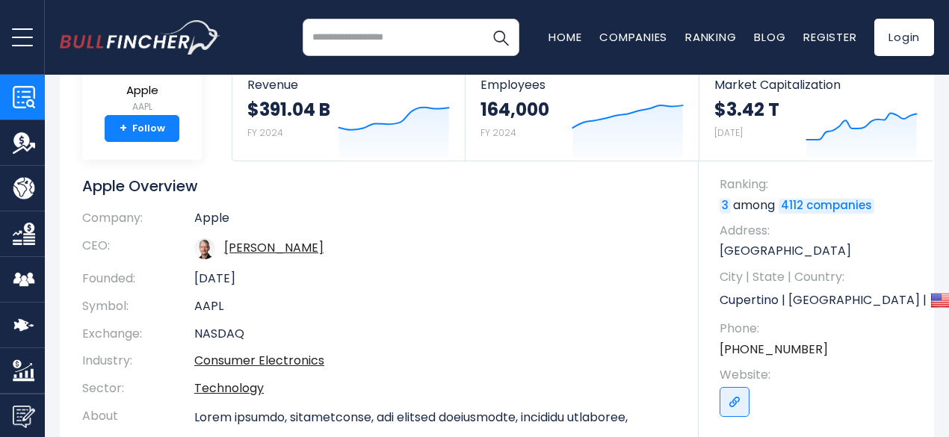
scroll to position [0, 0]
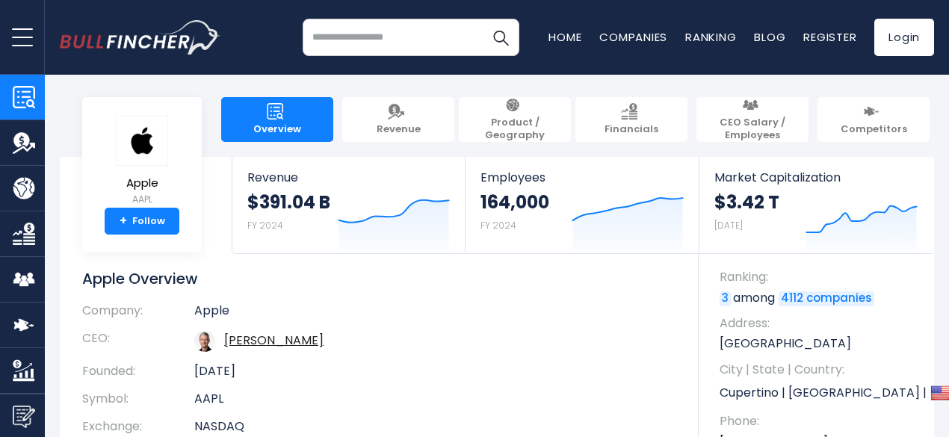
click at [330, 32] on input "search" at bounding box center [411, 37] width 217 height 37
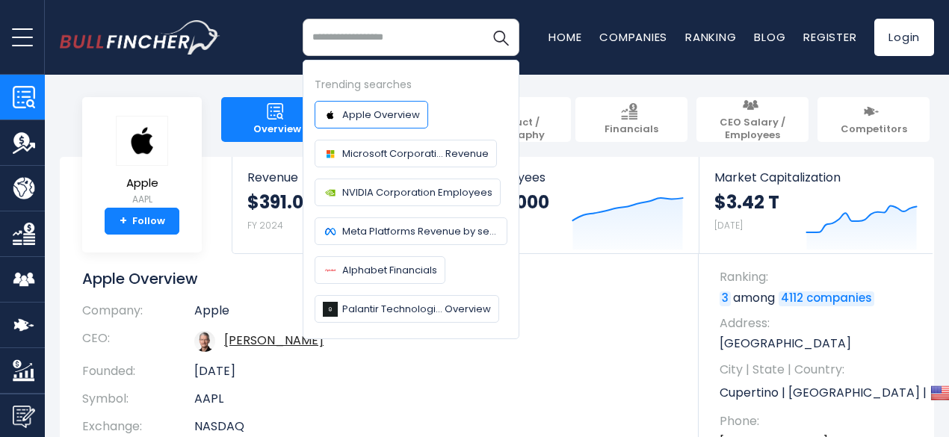
click at [376, 113] on span "Apple Overview" at bounding box center [381, 115] width 78 height 16
